Goal: Task Accomplishment & Management: Use online tool/utility

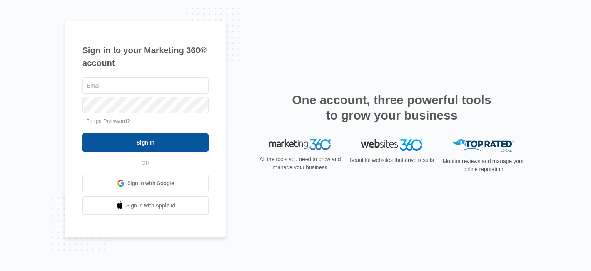
click at [149, 144] on input "Sign In" at bounding box center [145, 142] width 126 height 18
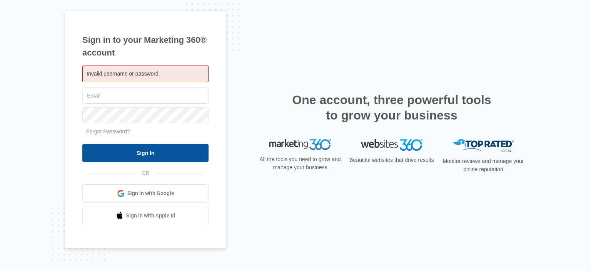
type input "[EMAIL_ADDRESS][DOMAIN_NAME]"
click at [155, 157] on input "Sign In" at bounding box center [145, 153] width 126 height 18
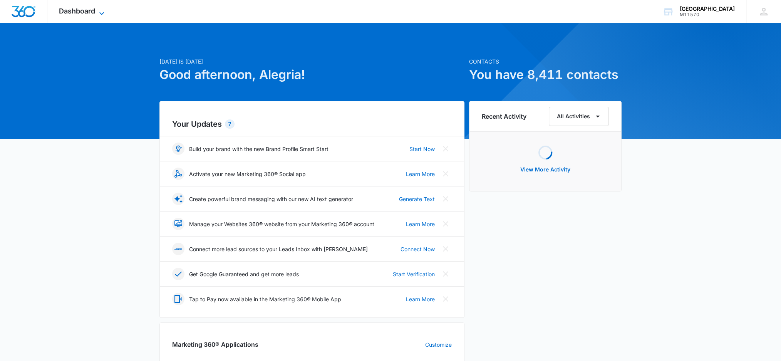
click at [98, 8] on div "Dashboard Apps Reputation Websites Forms CRM Email Social Shop Payments POS Con…" at bounding box center [82, 11] width 70 height 23
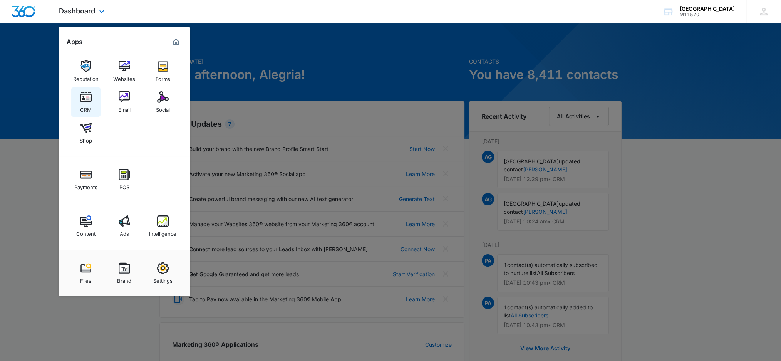
click at [90, 104] on div "CRM" at bounding box center [86, 108] width 12 height 10
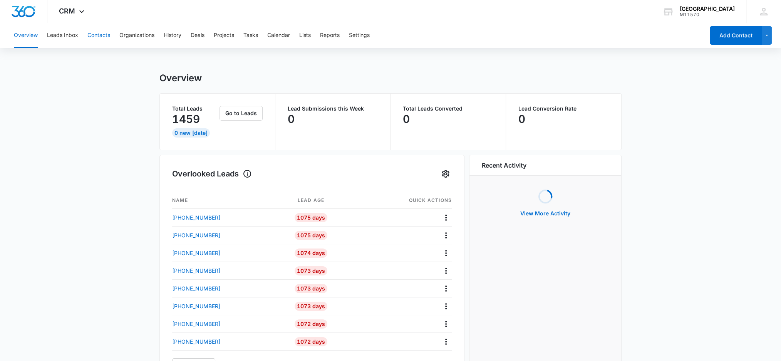
click at [100, 37] on button "Contacts" at bounding box center [98, 35] width 23 height 25
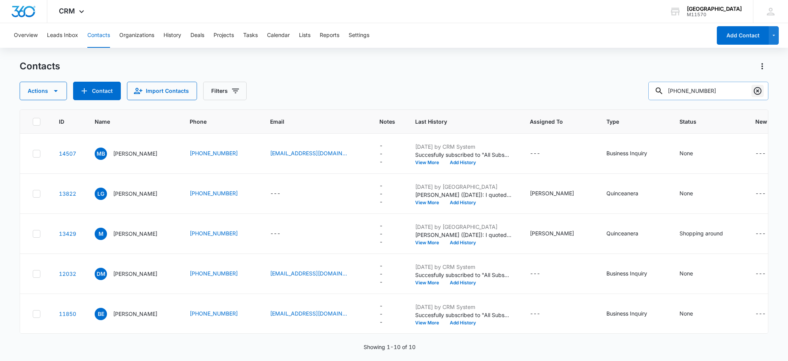
click at [756, 94] on icon "Clear" at bounding box center [757, 90] width 9 height 9
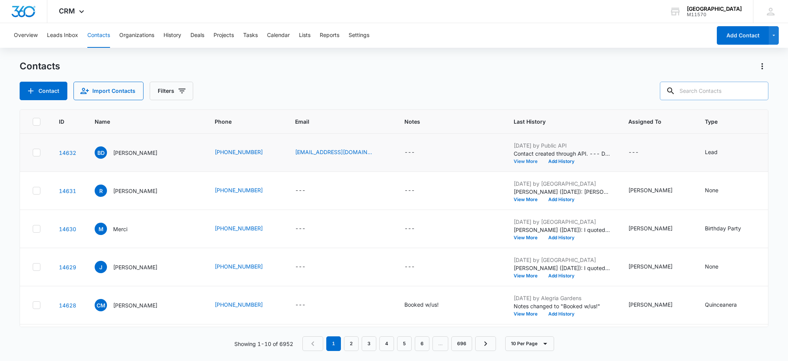
click at [514, 161] on button "View More" at bounding box center [528, 161] width 29 height 5
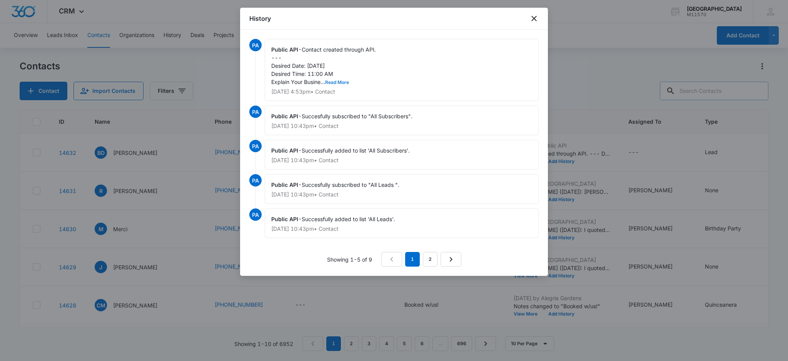
click at [341, 80] on button "Read More" at bounding box center [337, 82] width 24 height 5
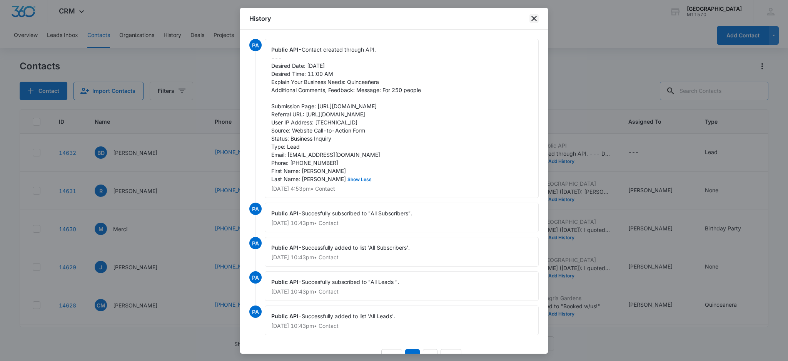
click at [532, 19] on icon "close" at bounding box center [534, 18] width 9 height 9
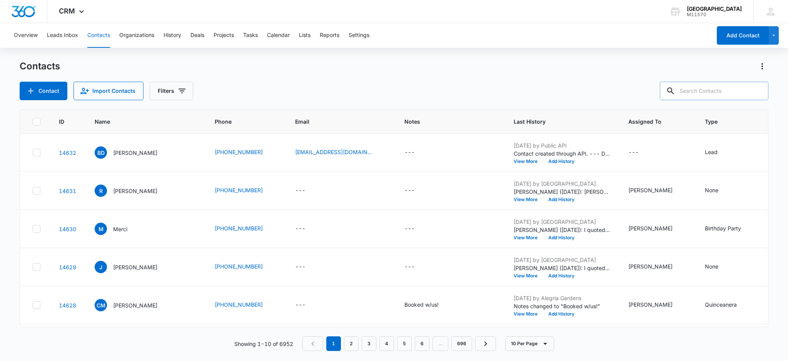
click at [316, 340] on nav "1 2 3 4 5 6 … 696" at bounding box center [400, 343] width 194 height 15
